Goal: Go to known website: Access a specific website the user already knows

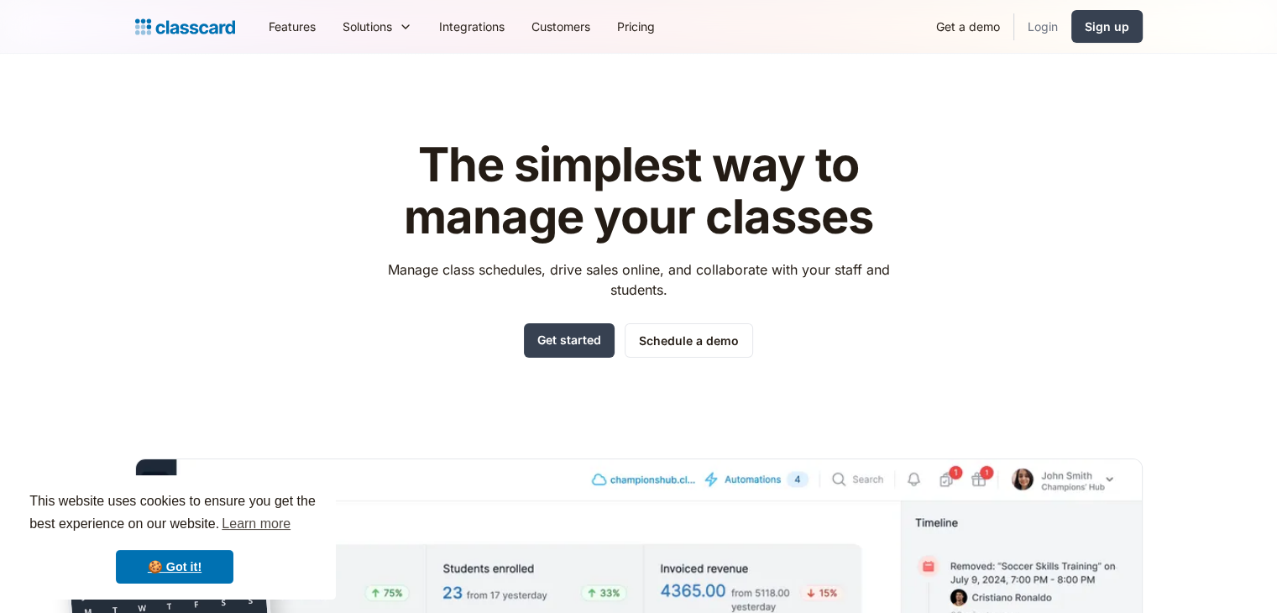
click at [1063, 21] on link "Login" at bounding box center [1042, 27] width 57 height 38
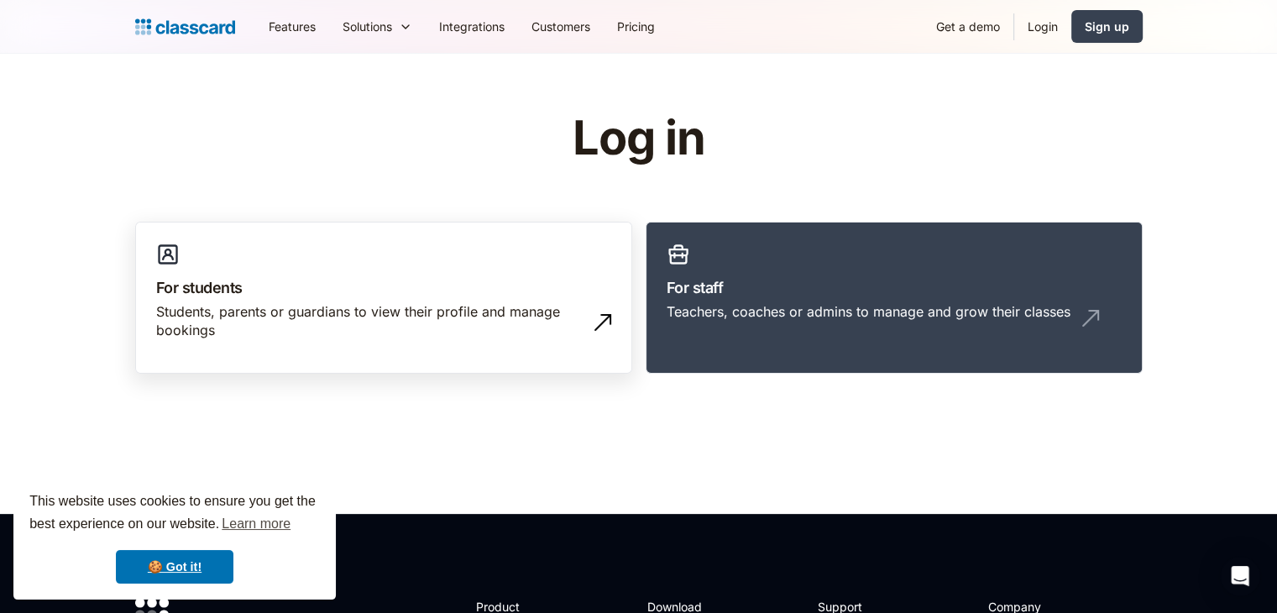
click at [416, 247] on link "For students Students, parents or guardians to view their profile and manage bo…" at bounding box center [383, 298] width 497 height 153
click at [1047, 30] on link "Login" at bounding box center [1042, 27] width 57 height 38
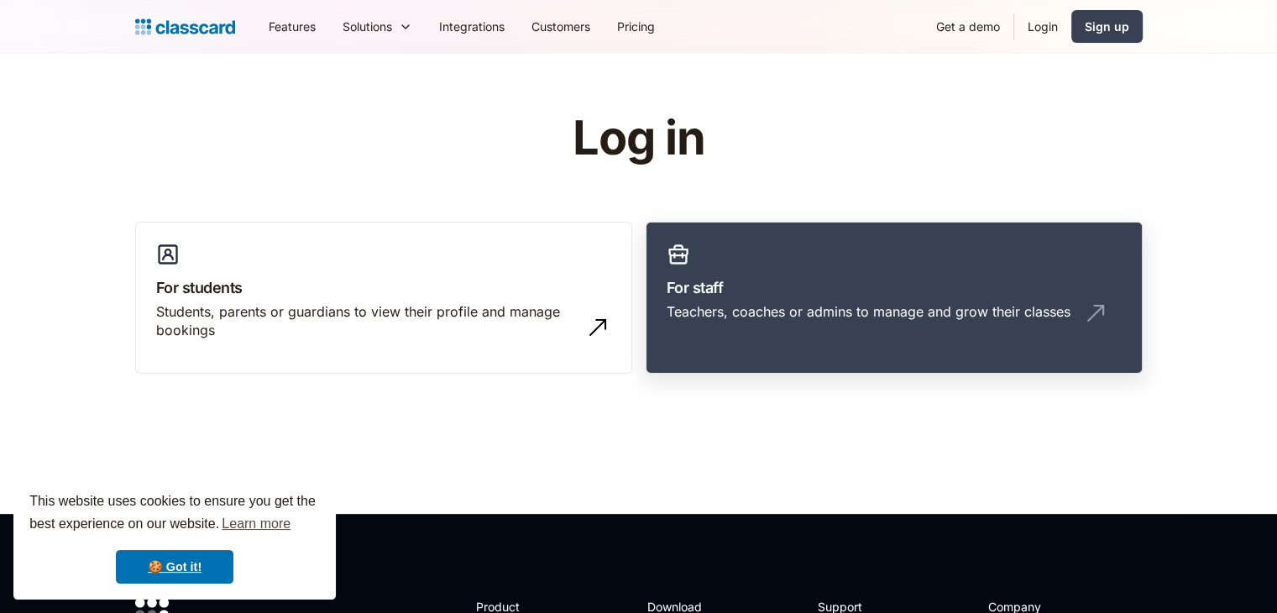
click at [962, 304] on div "Teachers, coaches or admins to manage and grow their classes" at bounding box center [869, 311] width 404 height 18
